Goal: Information Seeking & Learning: Understand process/instructions

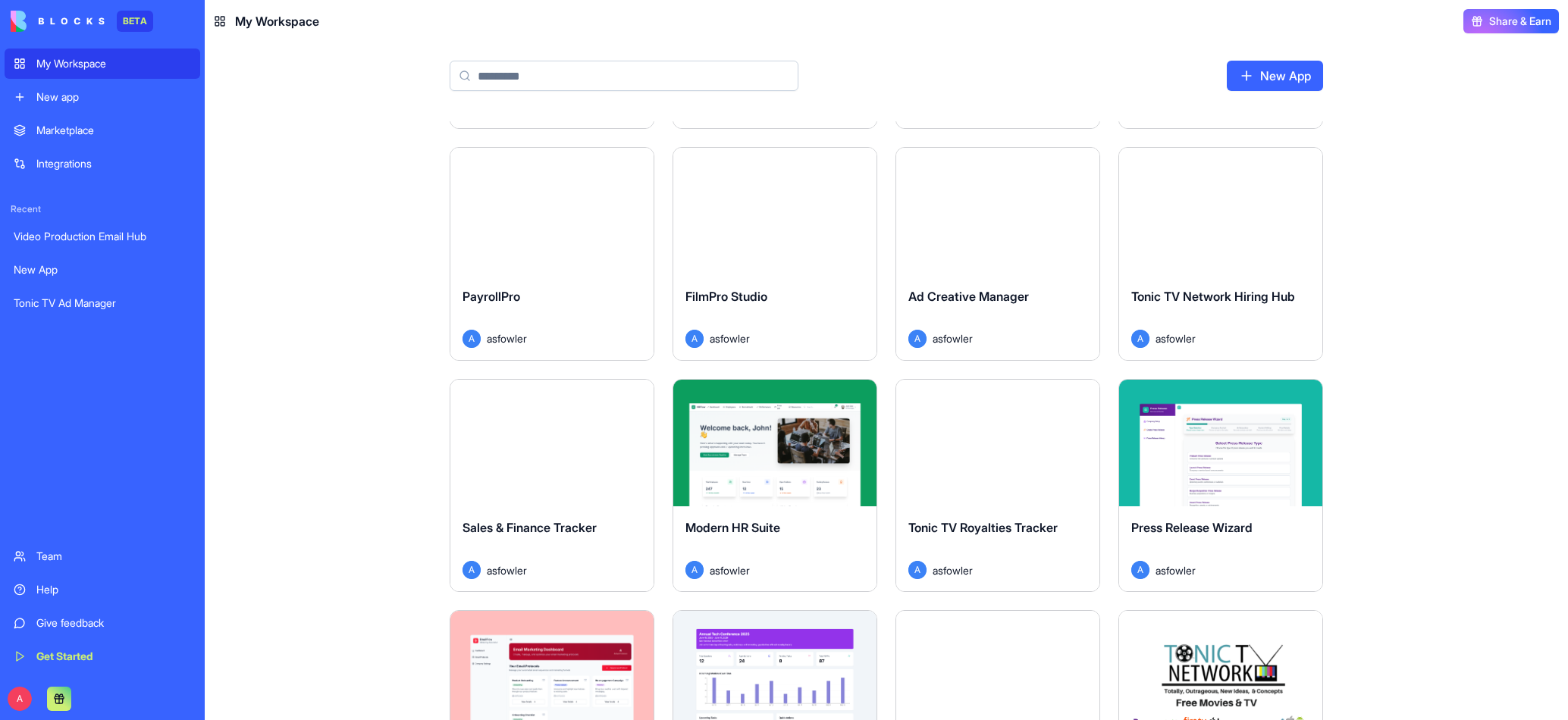
scroll to position [442, 0]
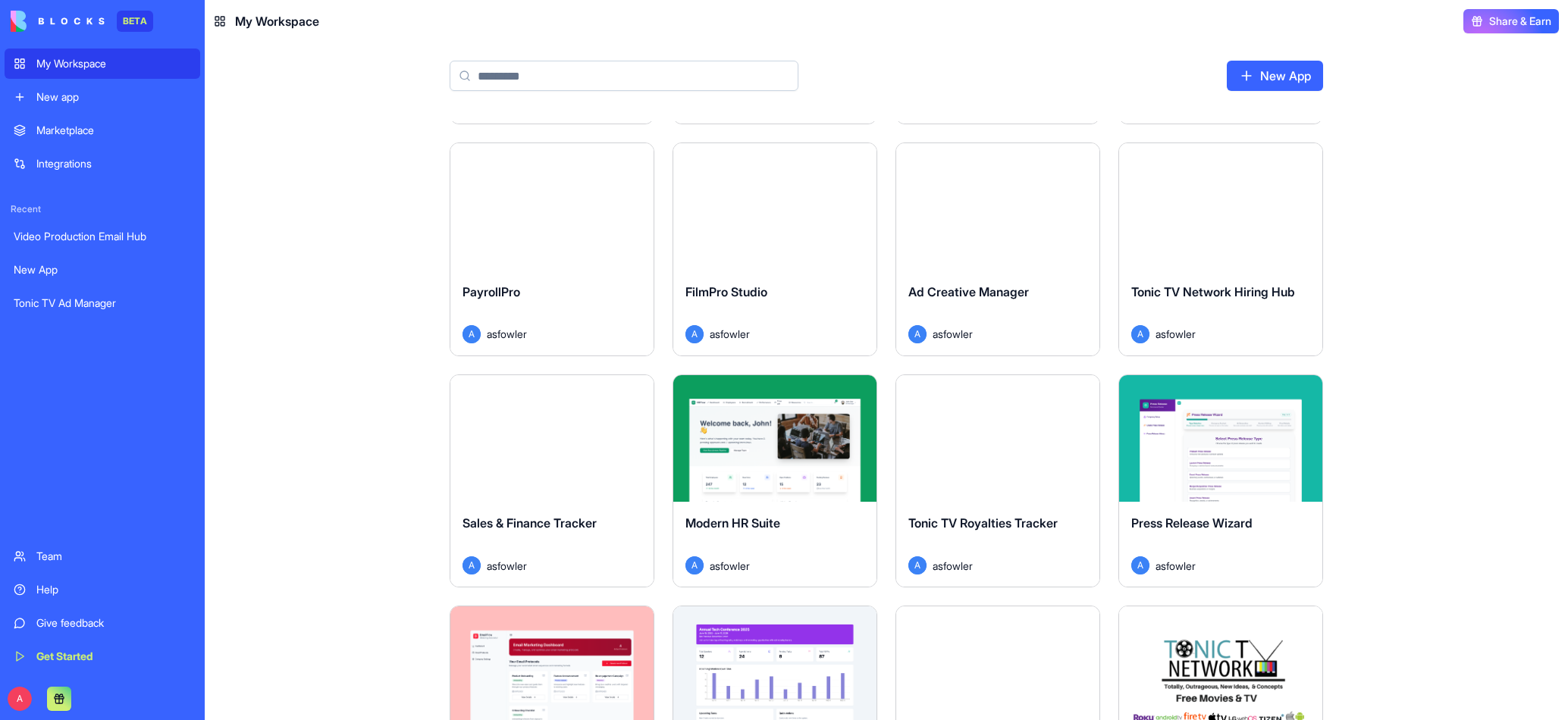
click at [1007, 444] on button "Launch" at bounding box center [998, 438] width 114 height 30
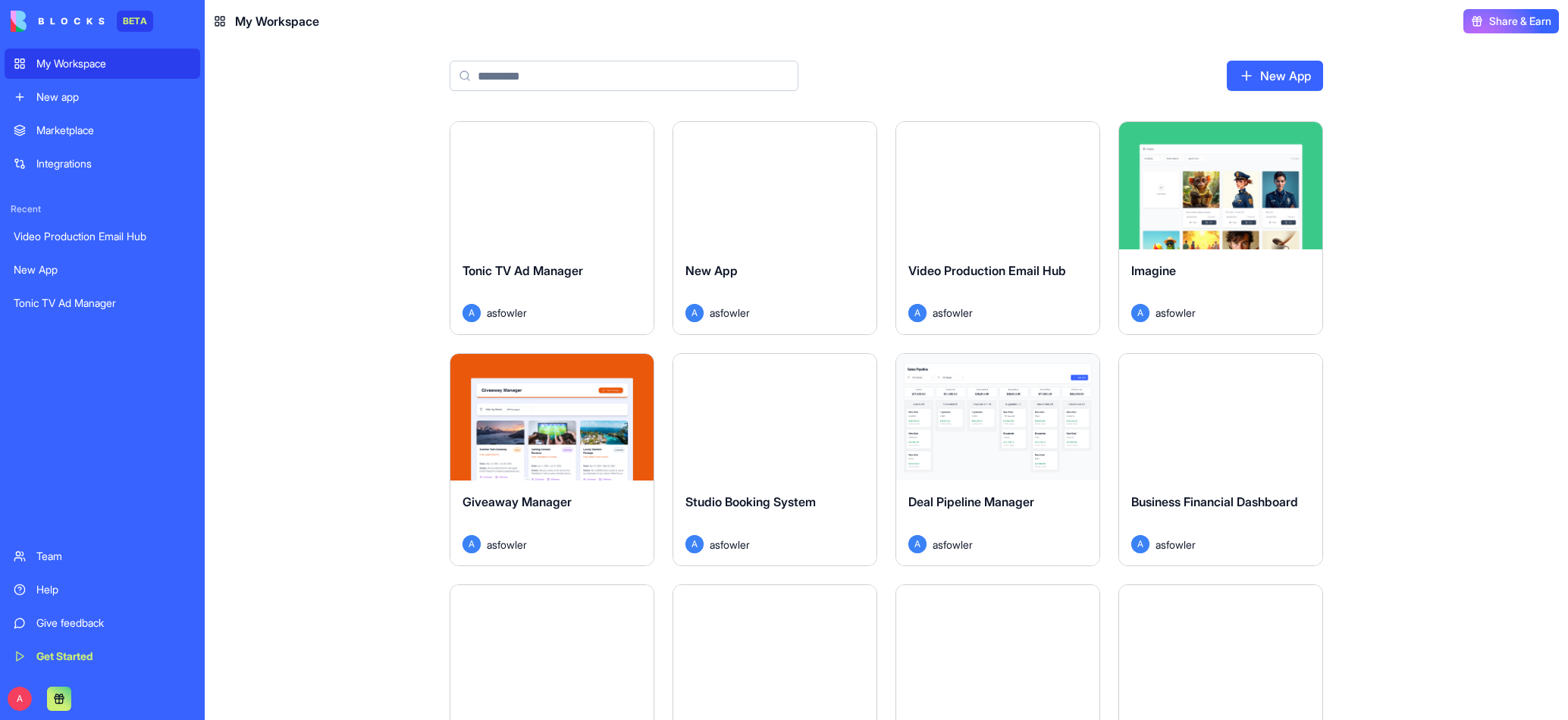
click at [784, 228] on div "Launch" at bounding box center [775, 186] width 203 height 127
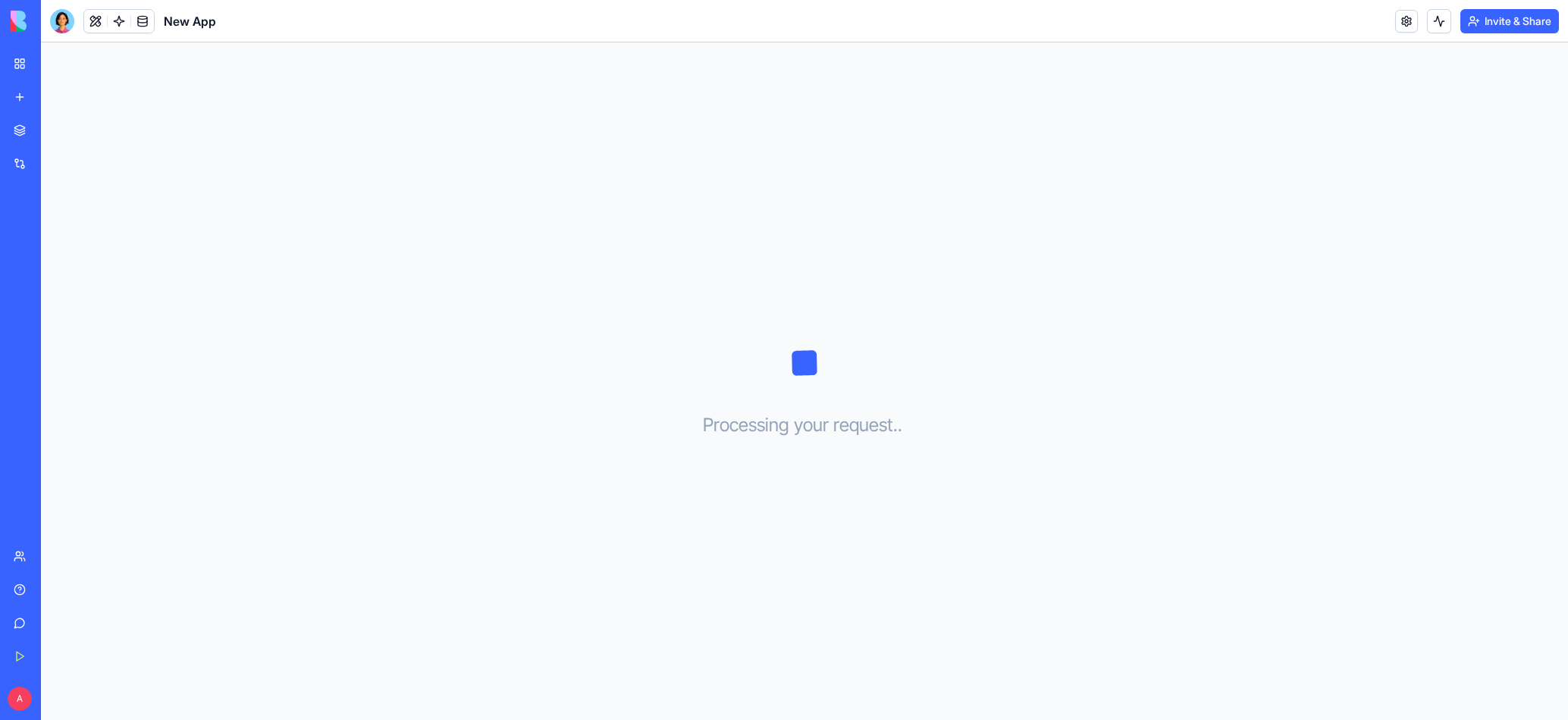
click at [56, 69] on div "My Workspace" at bounding box center [47, 63] width 20 height 15
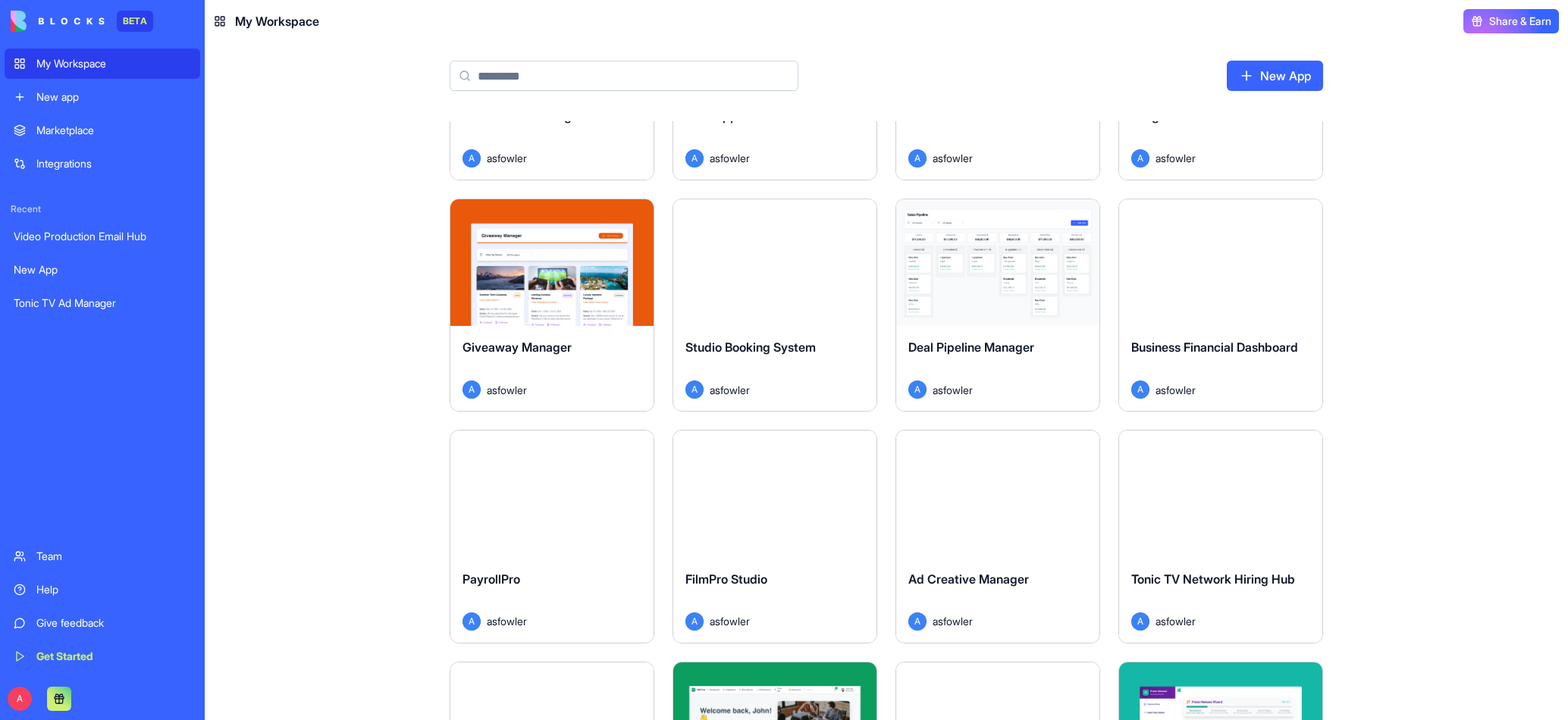
scroll to position [150, 0]
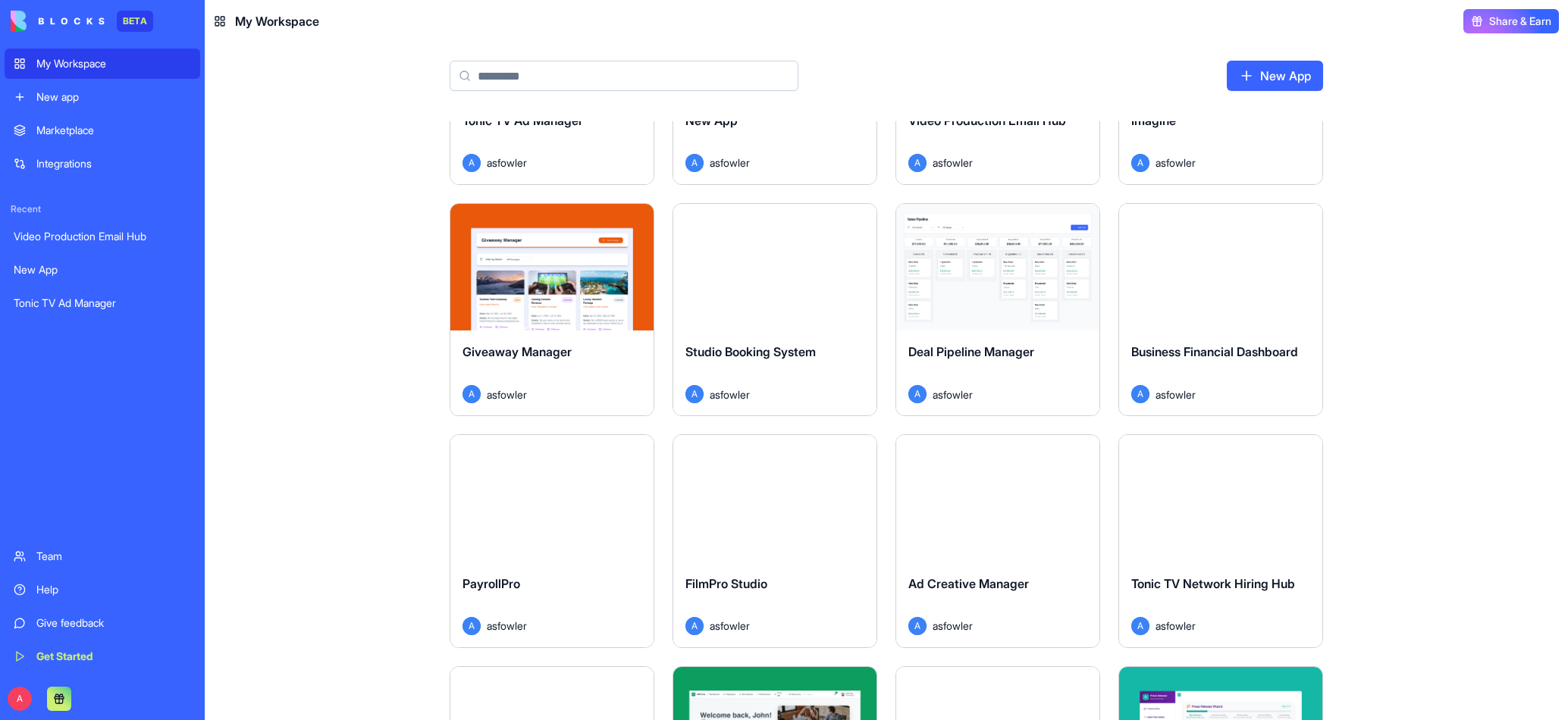
click at [1202, 314] on div "Launch" at bounding box center [1221, 267] width 203 height 127
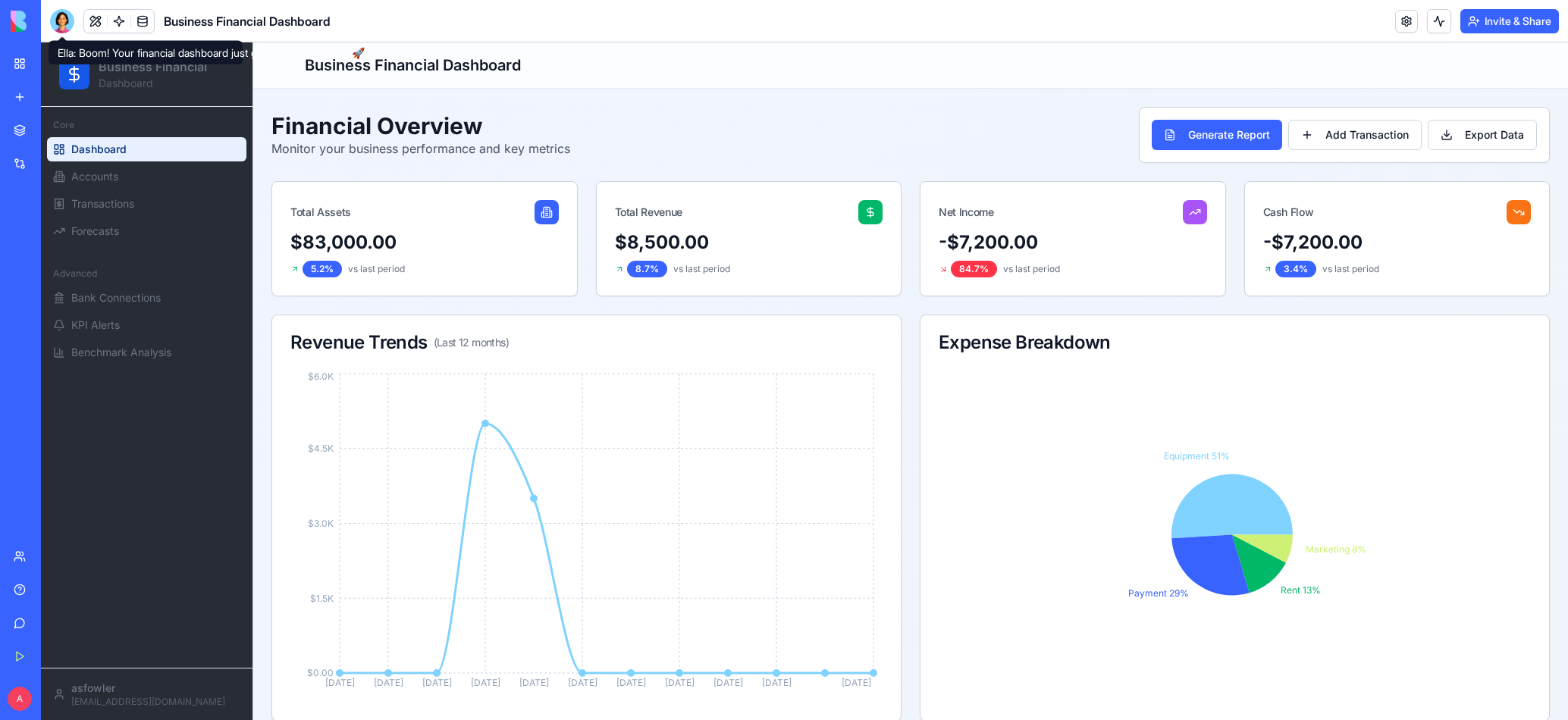
click at [65, 22] on div at bounding box center [62, 21] width 24 height 24
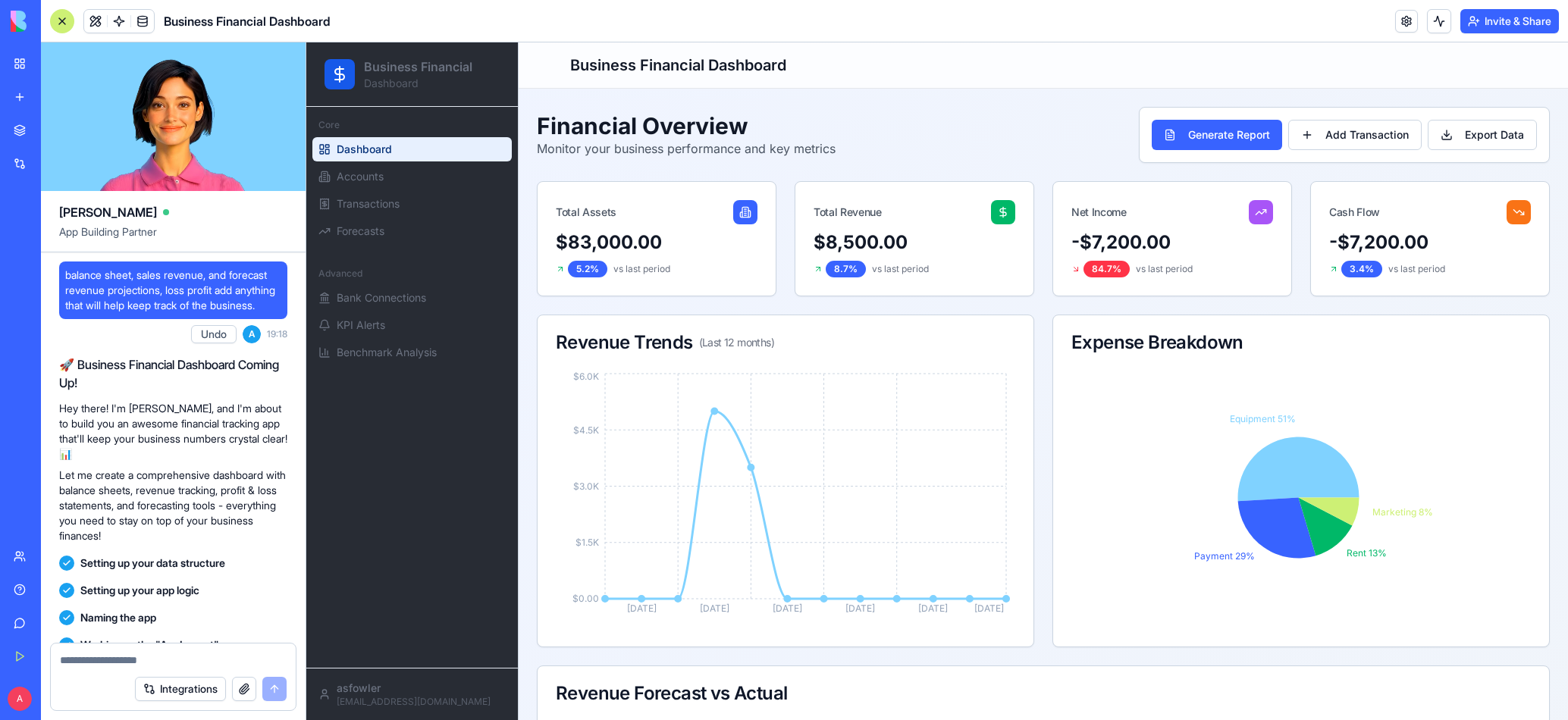
click at [56, 71] on div "My Workspace" at bounding box center [47, 63] width 20 height 15
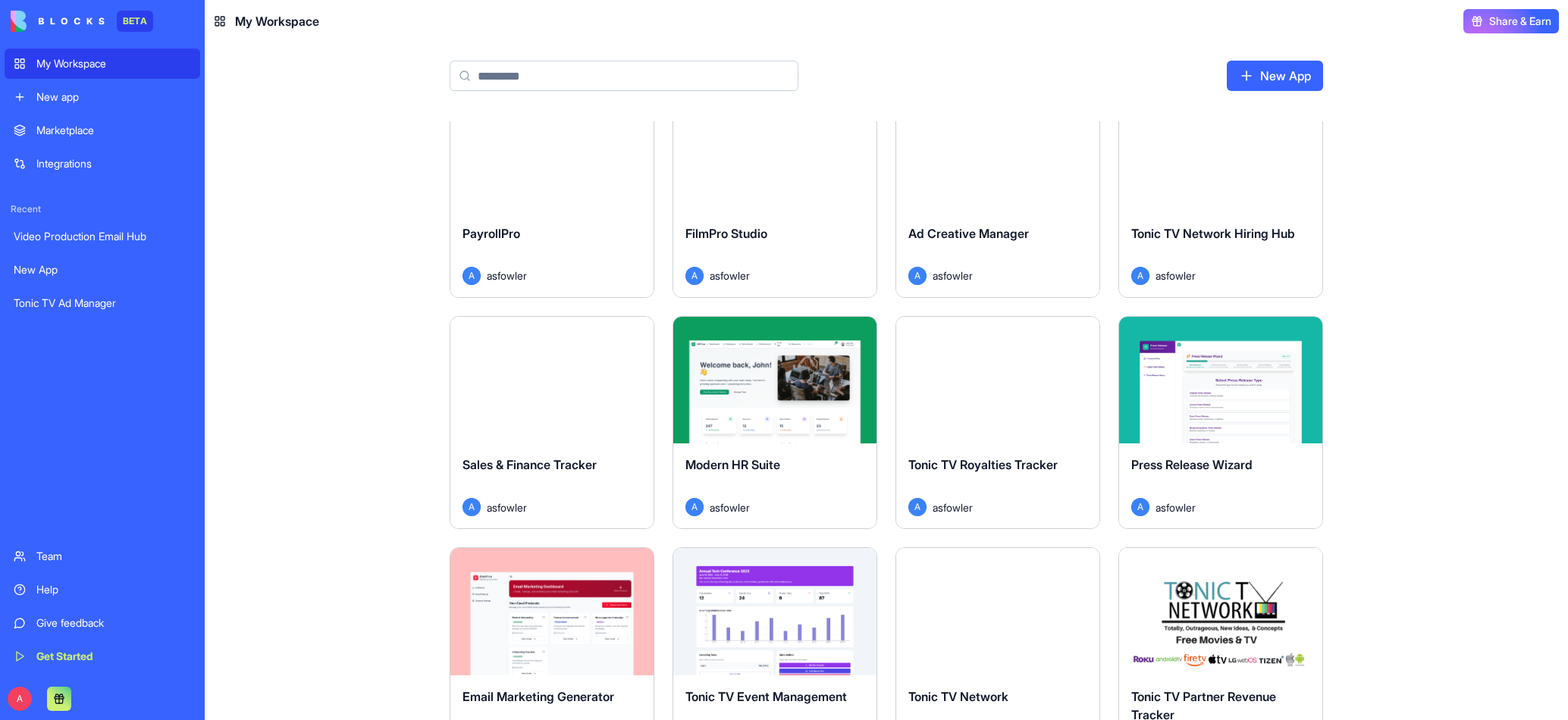
scroll to position [450, 0]
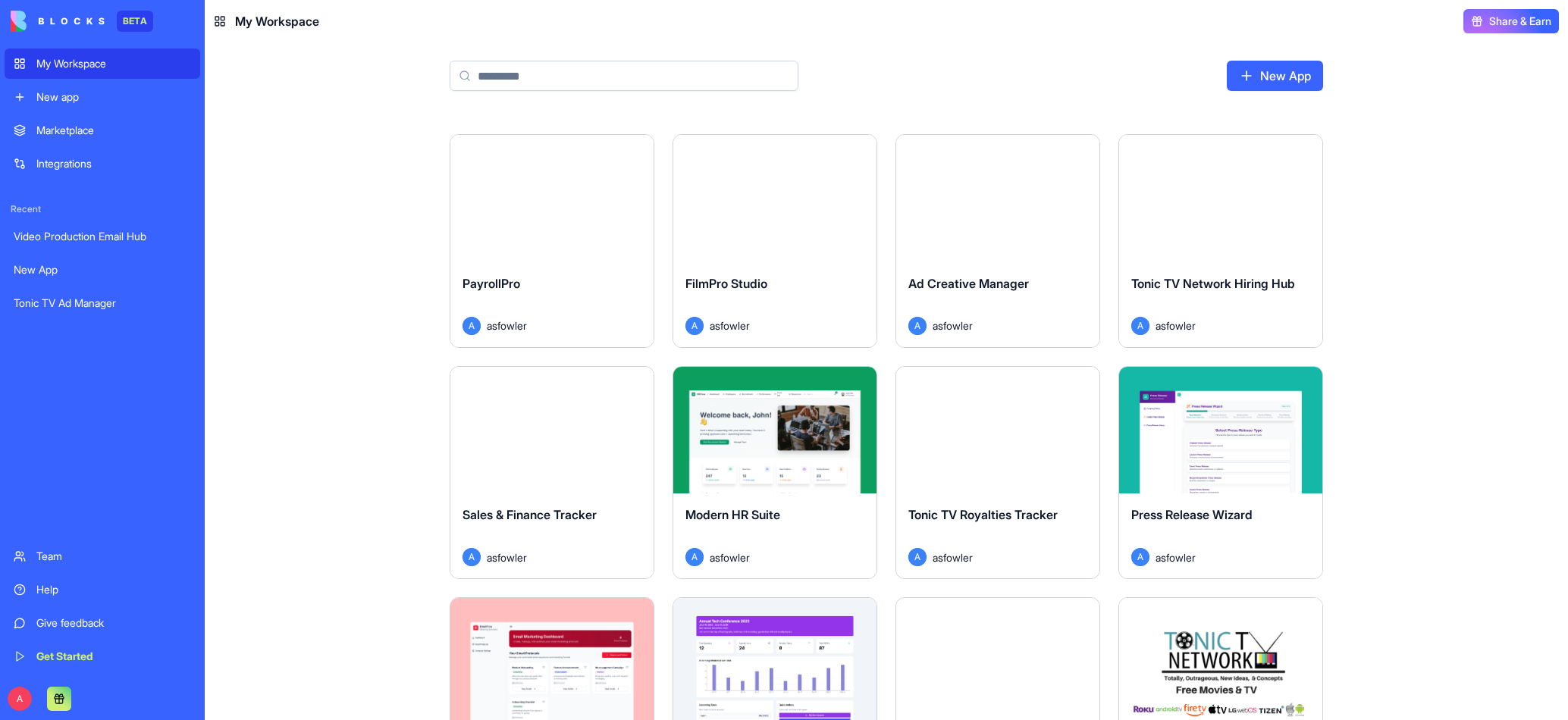
click at [595, 518] on span "Sales & Finance Tracker" at bounding box center [529, 514] width 134 height 15
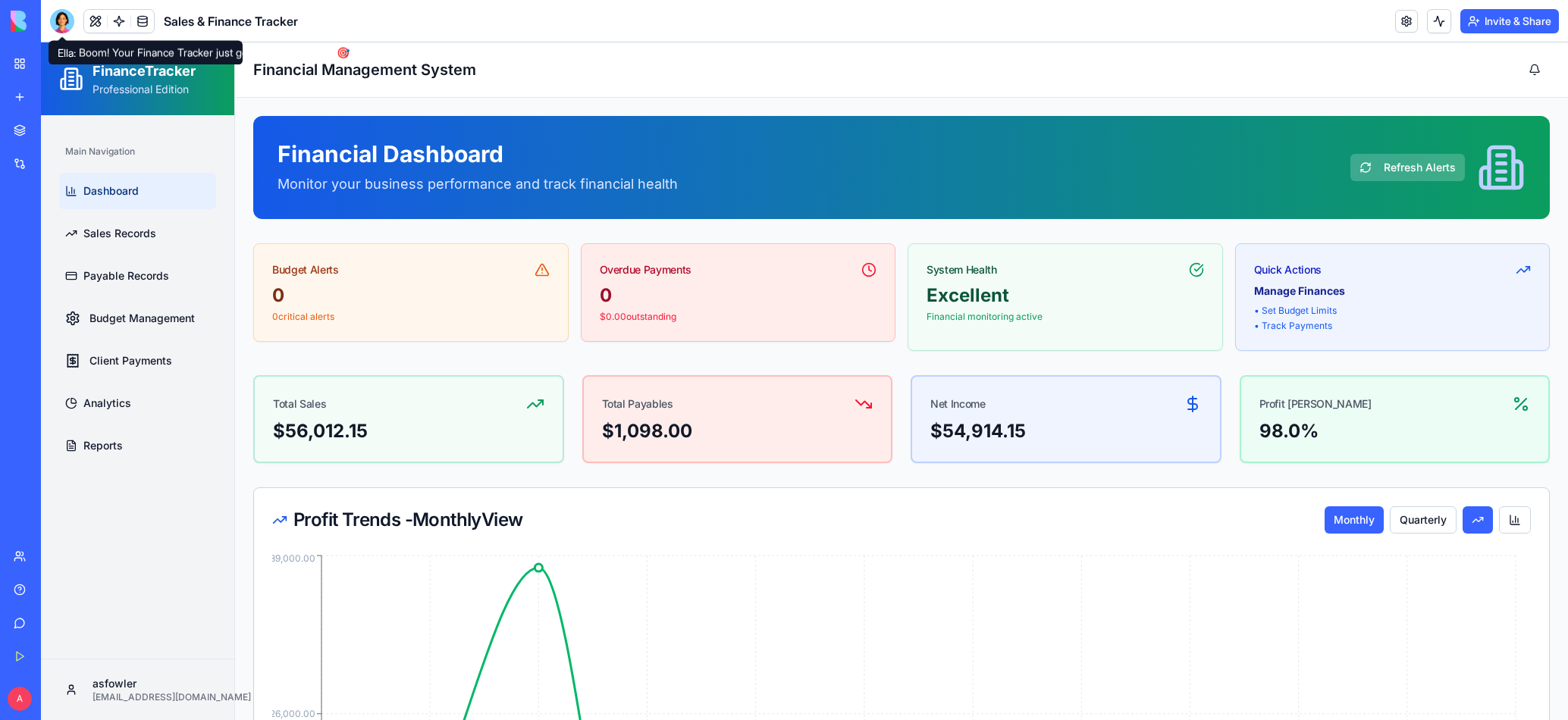
click at [60, 22] on div at bounding box center [62, 21] width 24 height 24
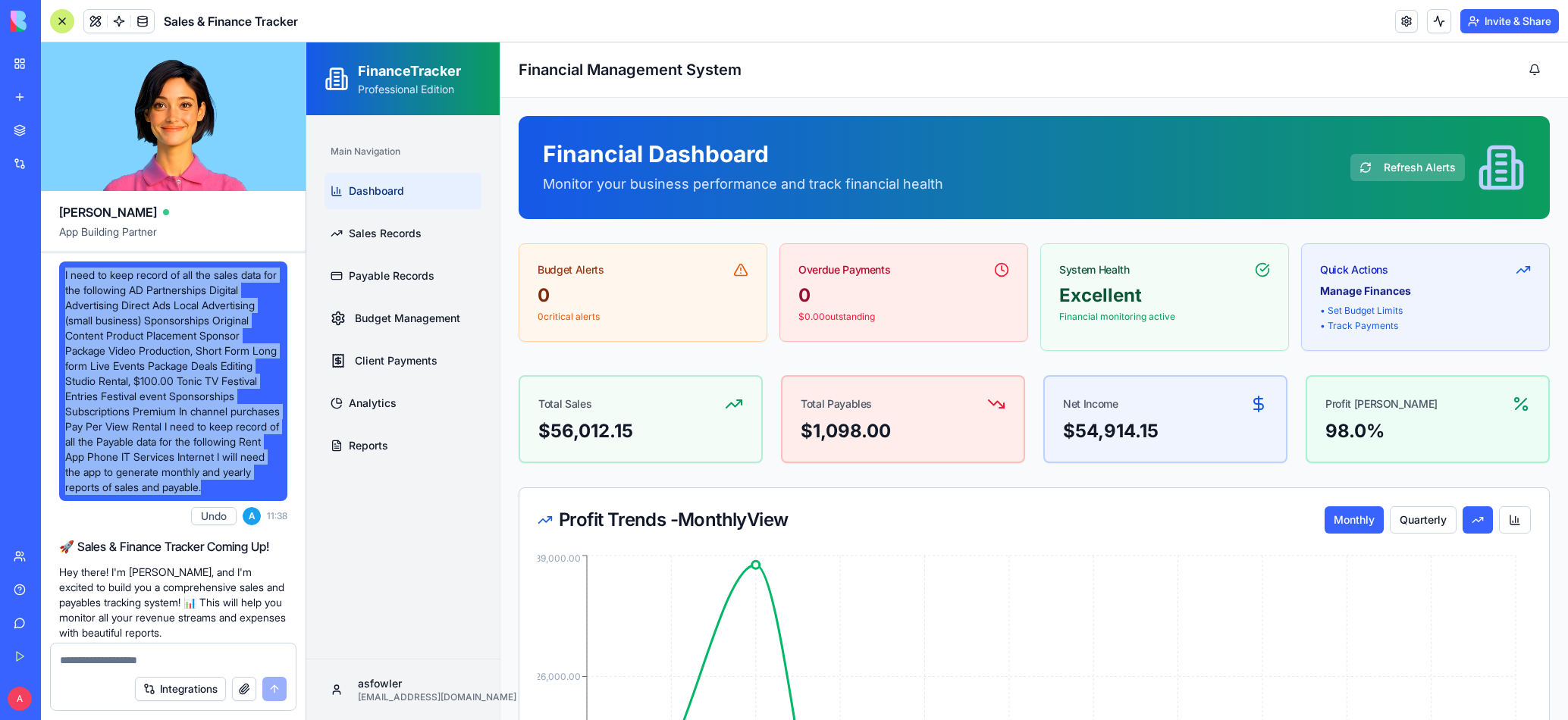
drag, startPoint x: 63, startPoint y: 276, endPoint x: 258, endPoint y: 498, distance: 295.5
click at [258, 498] on div "I need to keep record of all the sales data for the following AD Partnerships D…" at bounding box center [173, 381] width 228 height 240
copy span "I need to keep record of all the sales data for the following AD Partnerships D…"
